Goal: Find specific page/section: Find specific page/section

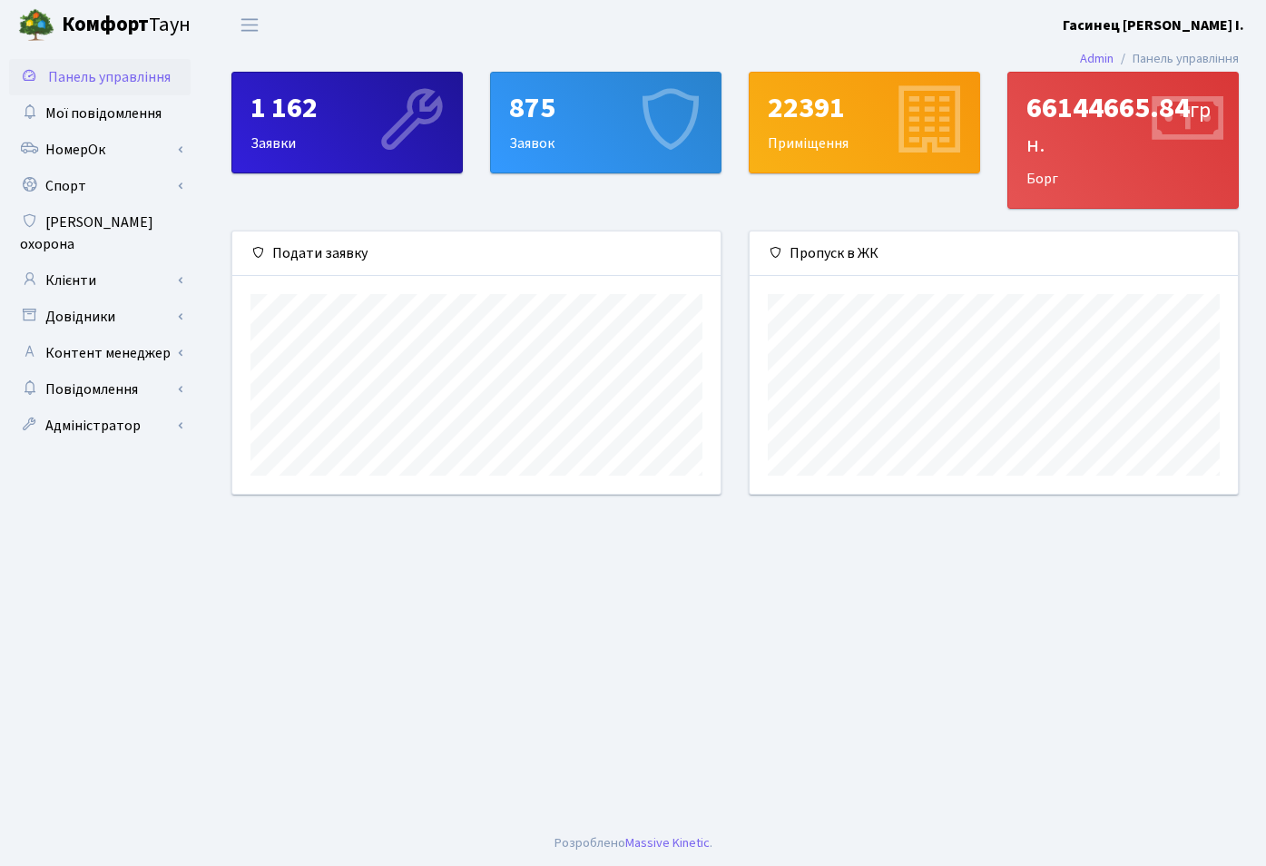
scroll to position [262, 488]
click at [186, 299] on link "Довідники" at bounding box center [100, 317] width 182 height 36
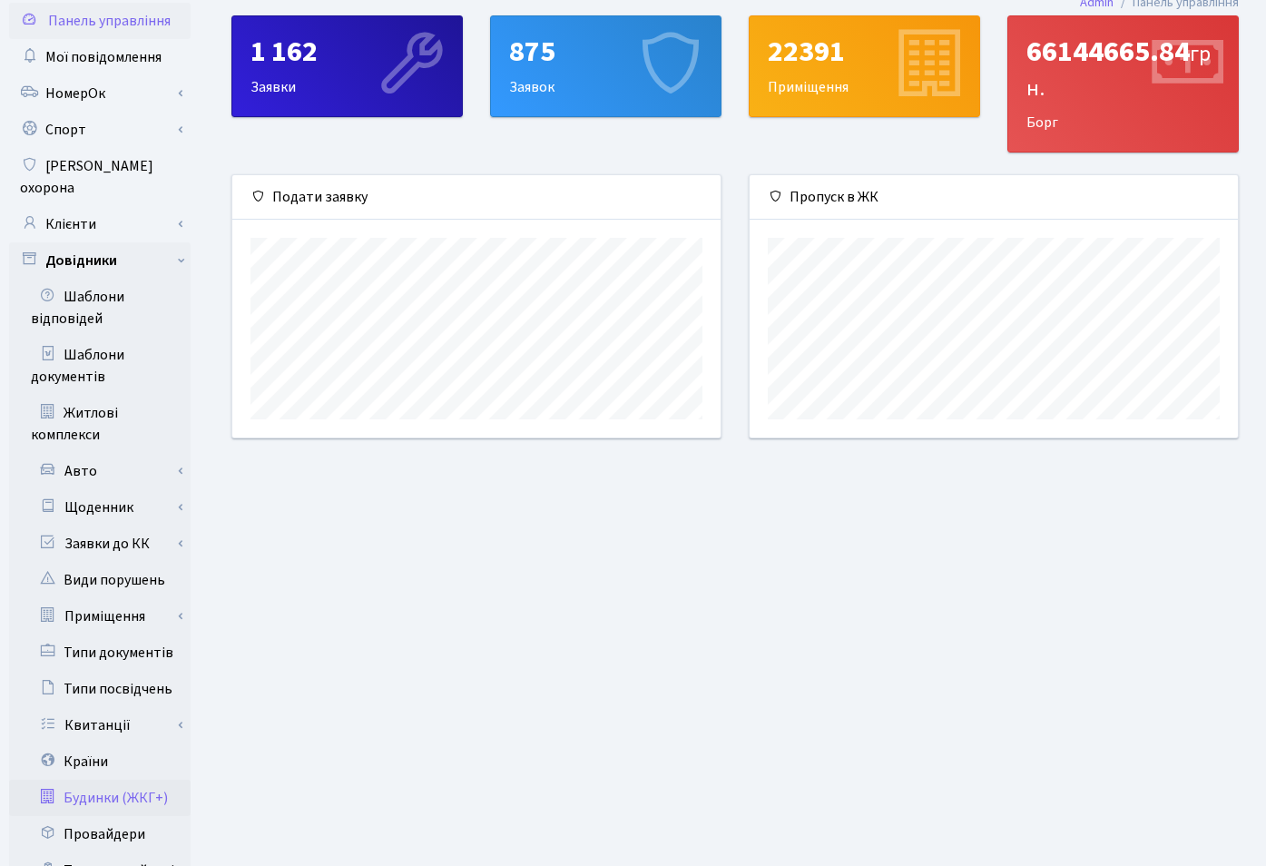
scroll to position [93, 0]
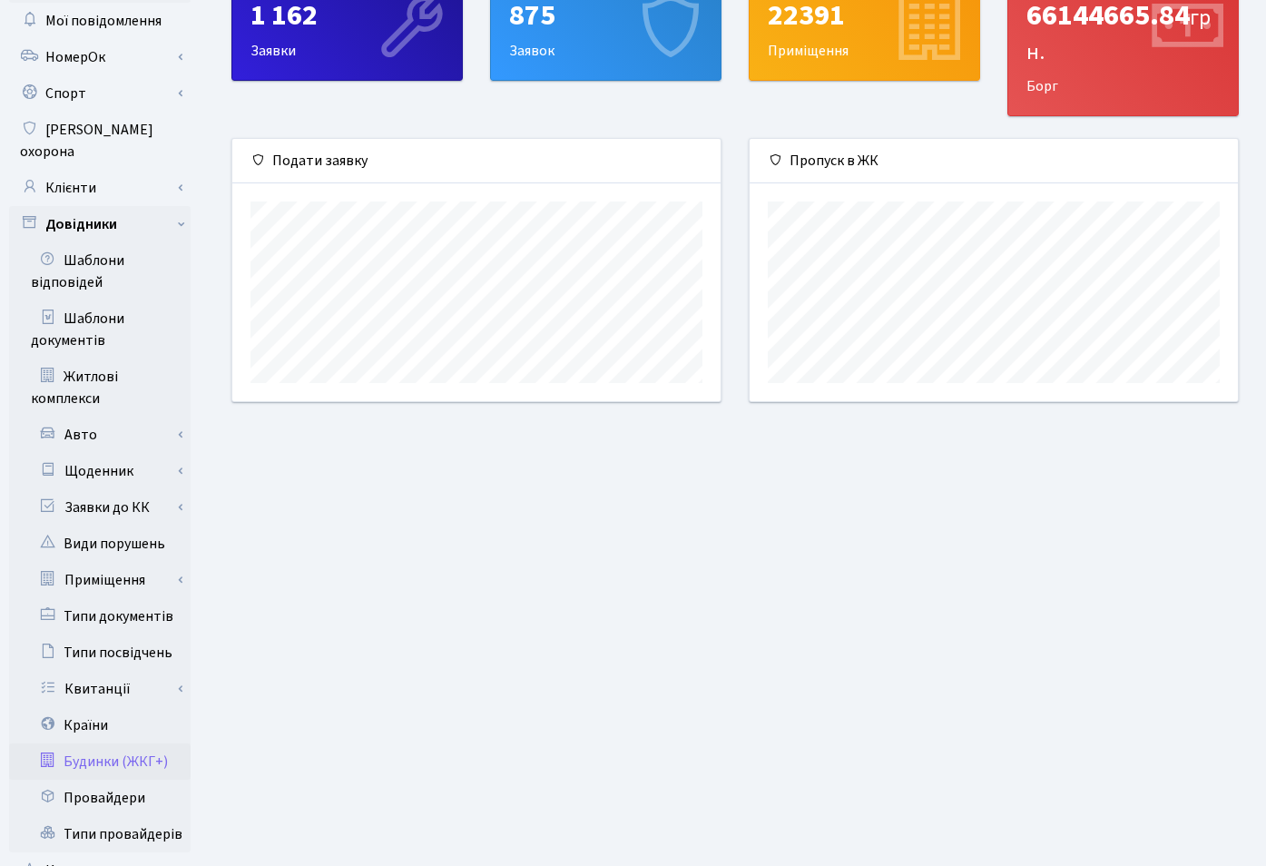
click at [133, 751] on link "Будинки (ЖКГ+)" at bounding box center [100, 761] width 182 height 36
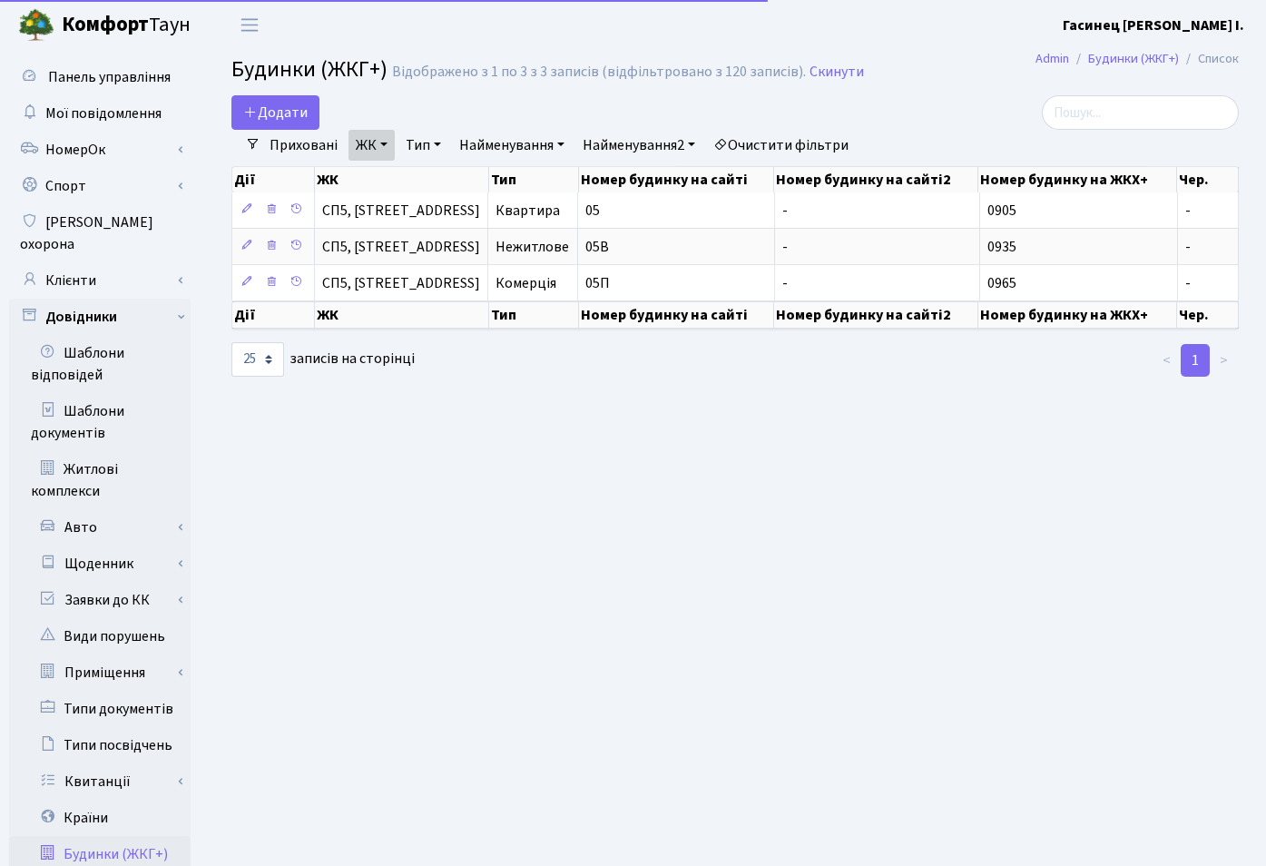
select select "25"
click at [394, 143] on link "ЖК" at bounding box center [372, 145] width 46 height 31
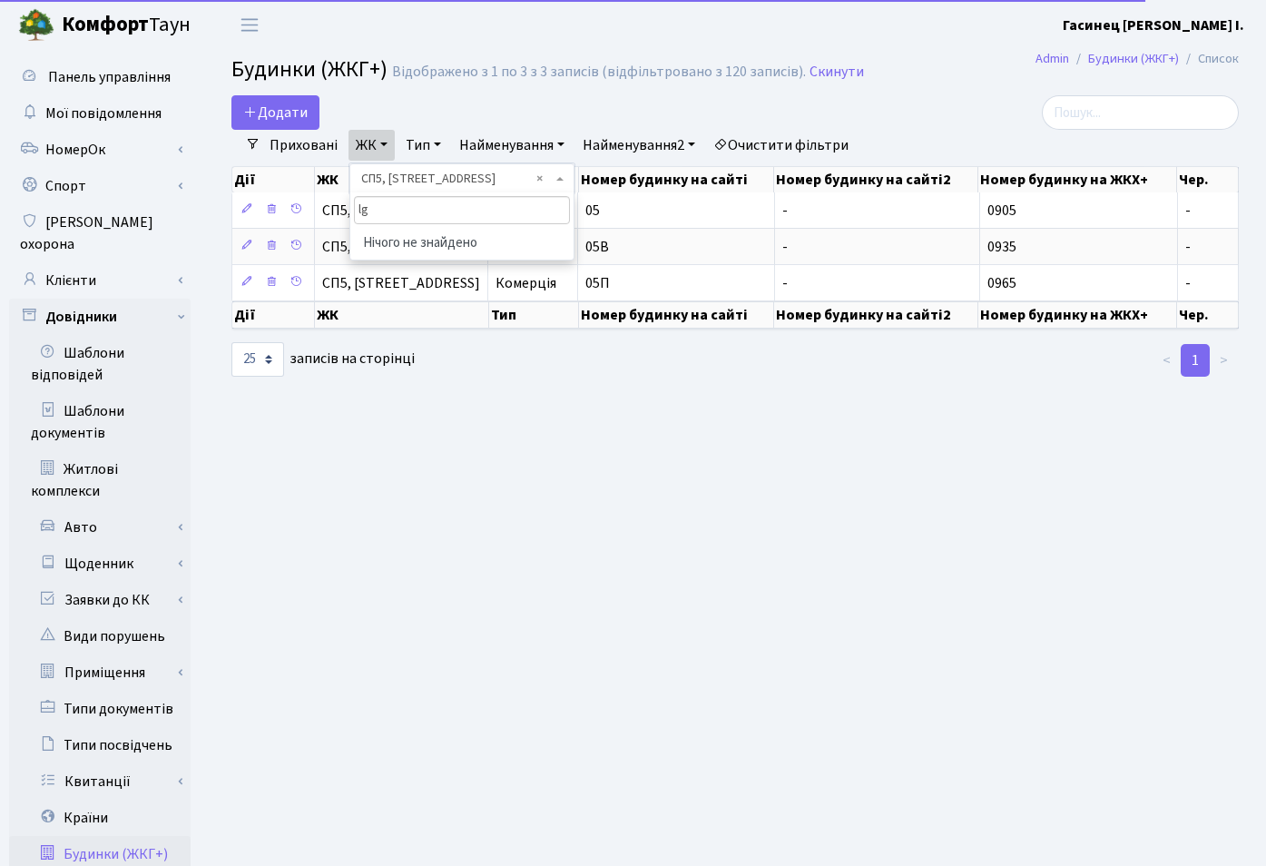
type input "l"
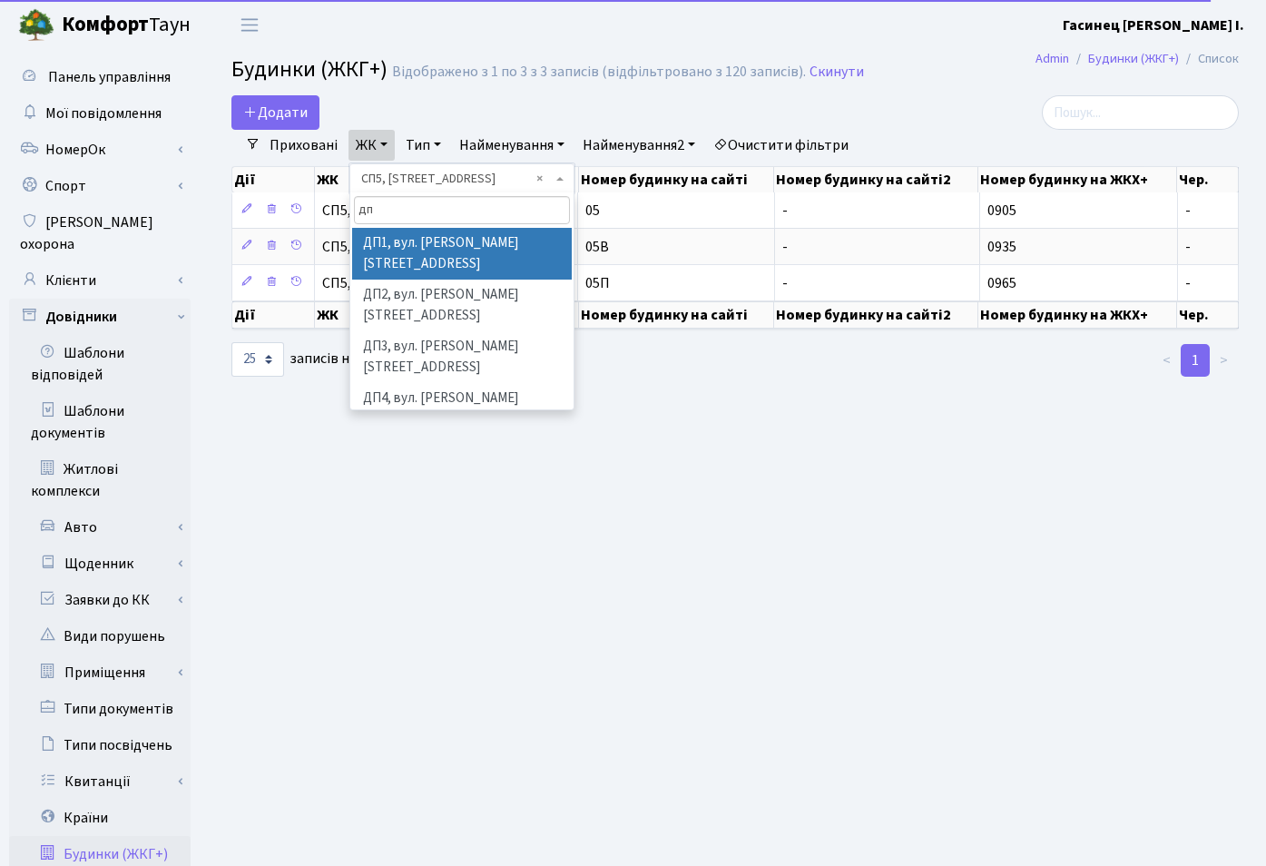
type input "дп"
click at [412, 245] on li "ДП1, вул. [PERSON_NAME][STREET_ADDRESS]" at bounding box center [462, 254] width 220 height 52
